Goal: Task Accomplishment & Management: Use online tool/utility

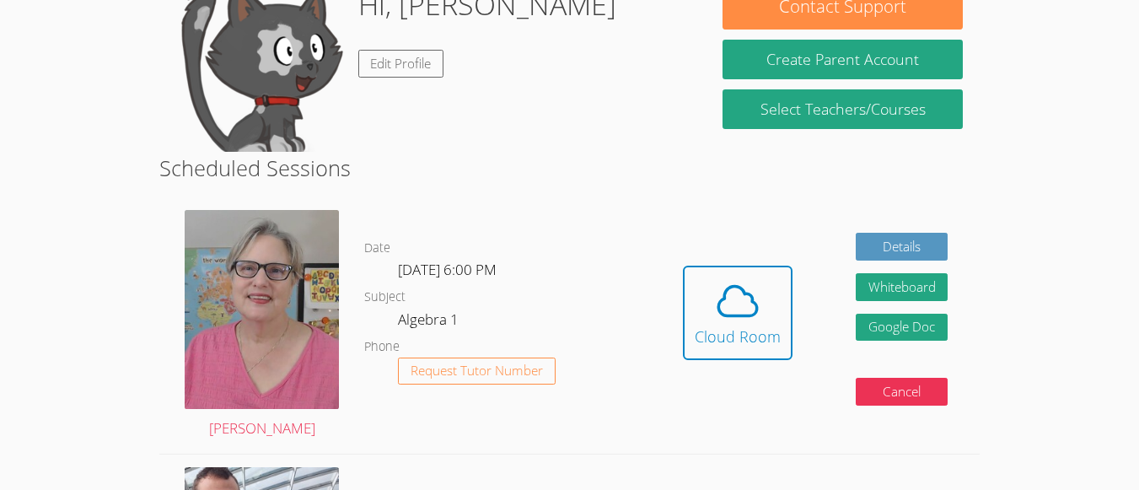
scroll to position [176, 0]
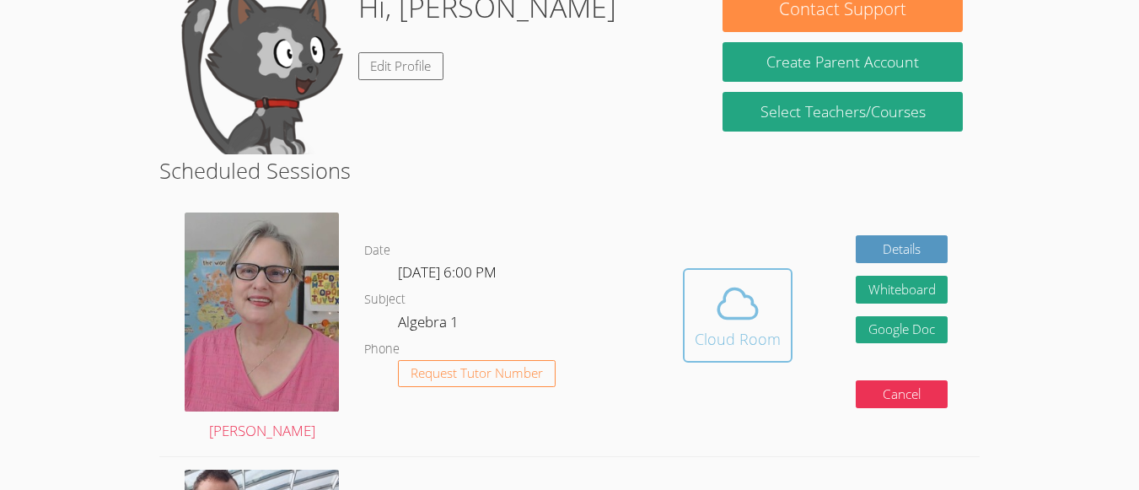
click at [753, 285] on icon at bounding box center [737, 303] width 47 height 47
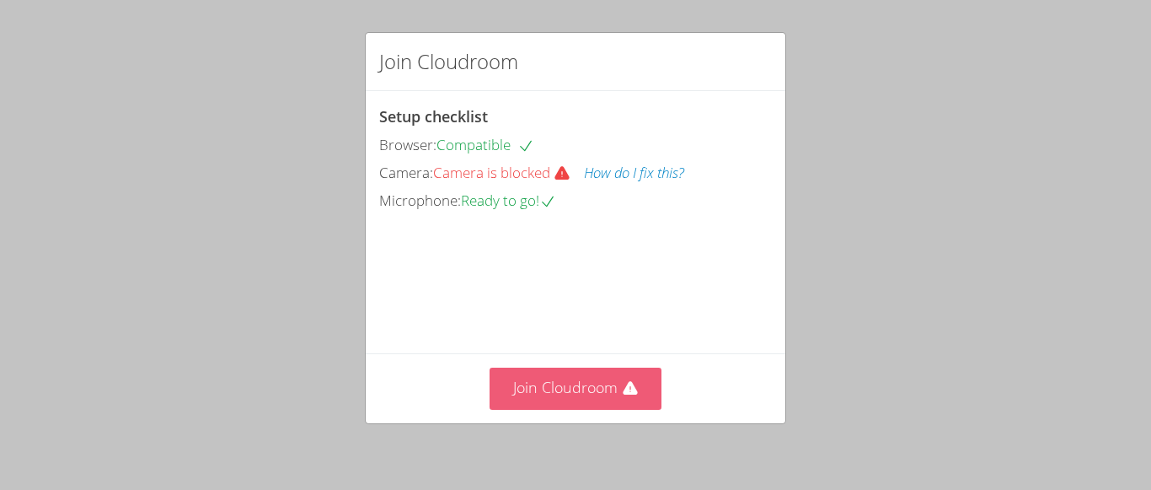
click at [566, 384] on button "Join Cloudroom" at bounding box center [576, 388] width 173 height 41
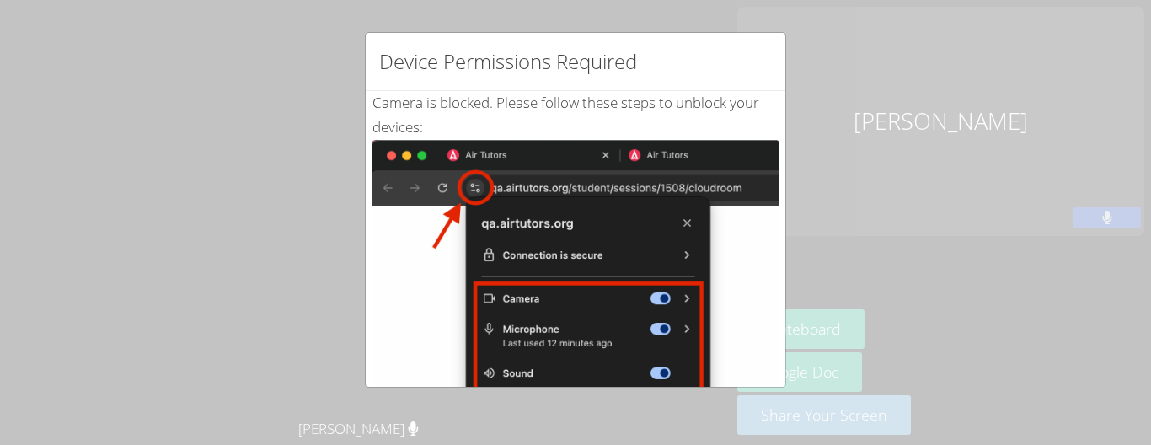
click at [313, 122] on div "Device Permissions Required Camera is blocked . Please follow these steps to un…" at bounding box center [575, 222] width 1151 height 445
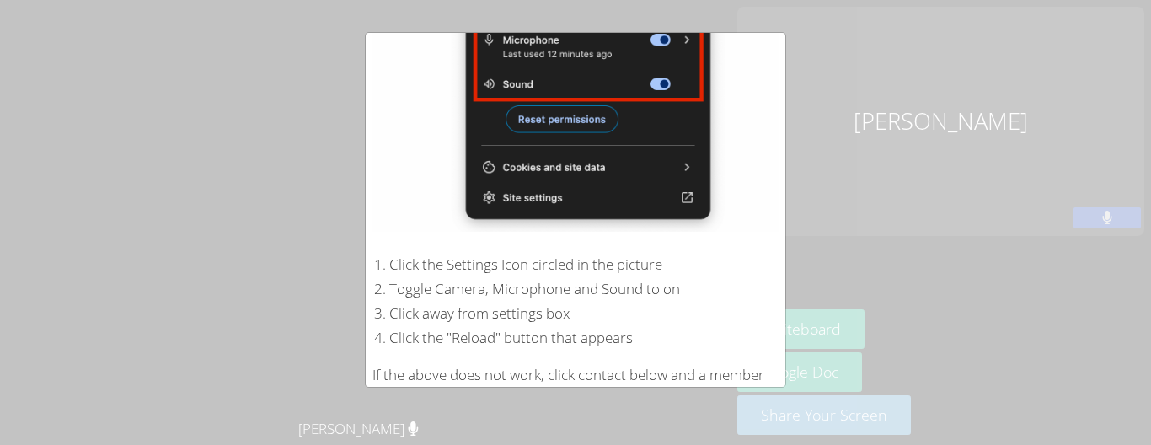
scroll to position [394, 0]
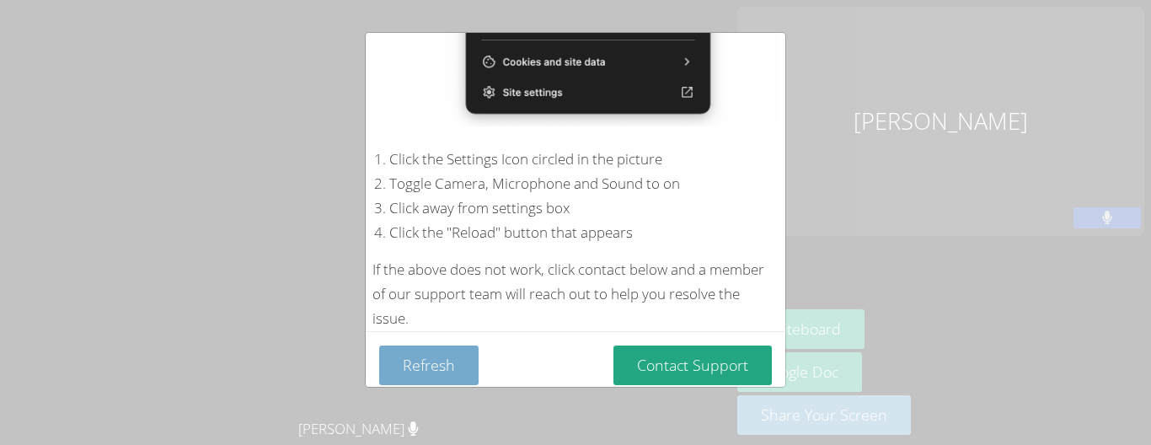
click at [416, 358] on button "Refresh" at bounding box center [428, 366] width 99 height 40
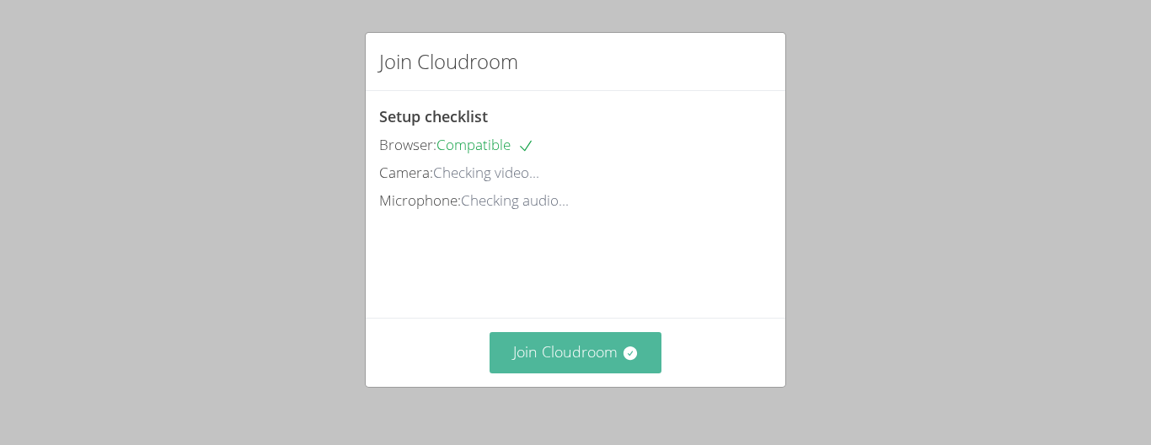
click at [535, 352] on button "Join Cloudroom" at bounding box center [576, 352] width 173 height 41
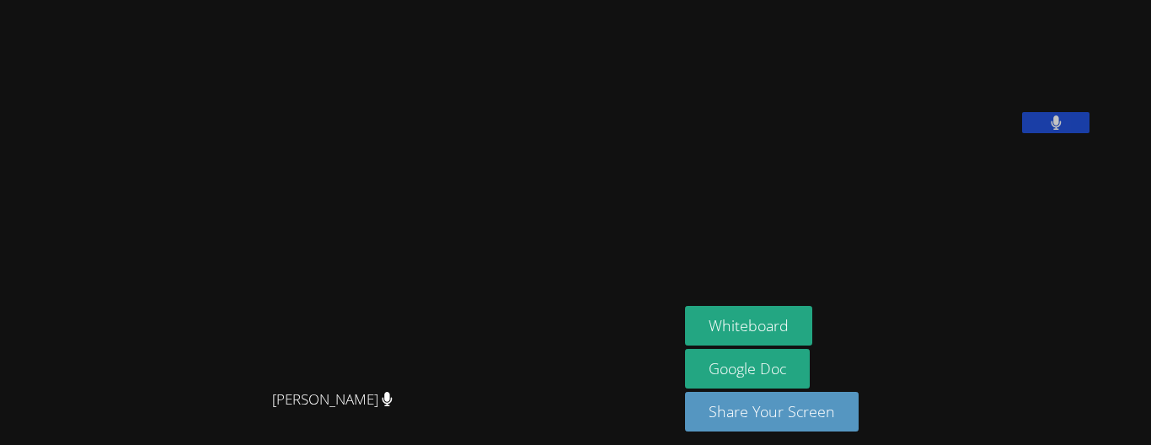
click at [897, 347] on div "Whiteboard Google Doc Share Your Screen" at bounding box center [889, 375] width 408 height 139
click at [807, 325] on button "Whiteboard" at bounding box center [748, 326] width 127 height 40
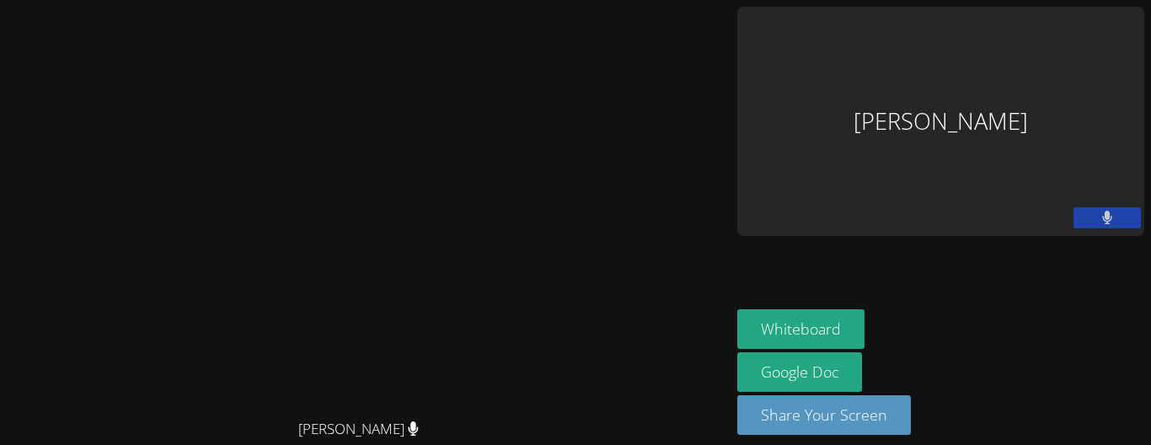
click at [655, 46] on div "[PERSON_NAME]" at bounding box center [365, 209] width 717 height 404
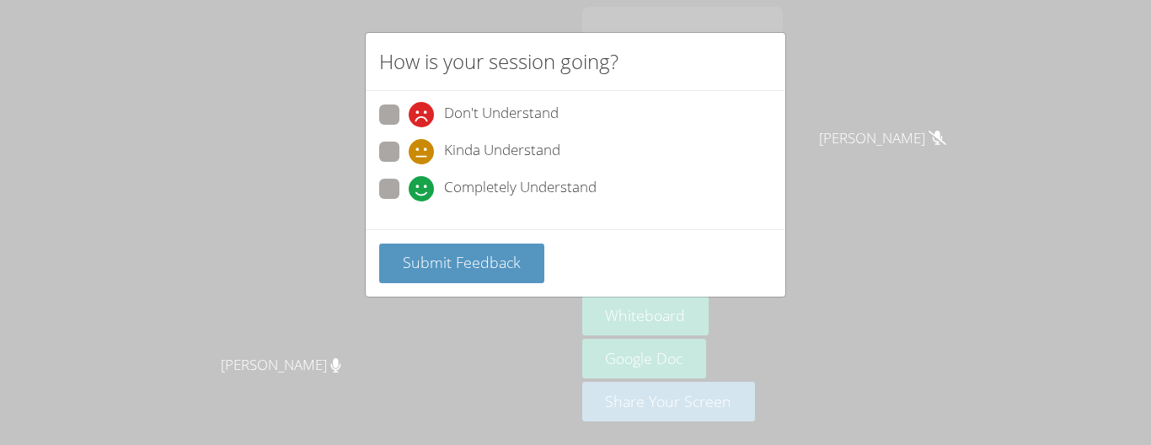
click at [409, 201] on span at bounding box center [409, 201] width 0 height 0
click at [409, 190] on input "Completely Understand" at bounding box center [416, 186] width 14 height 14
radio input "true"
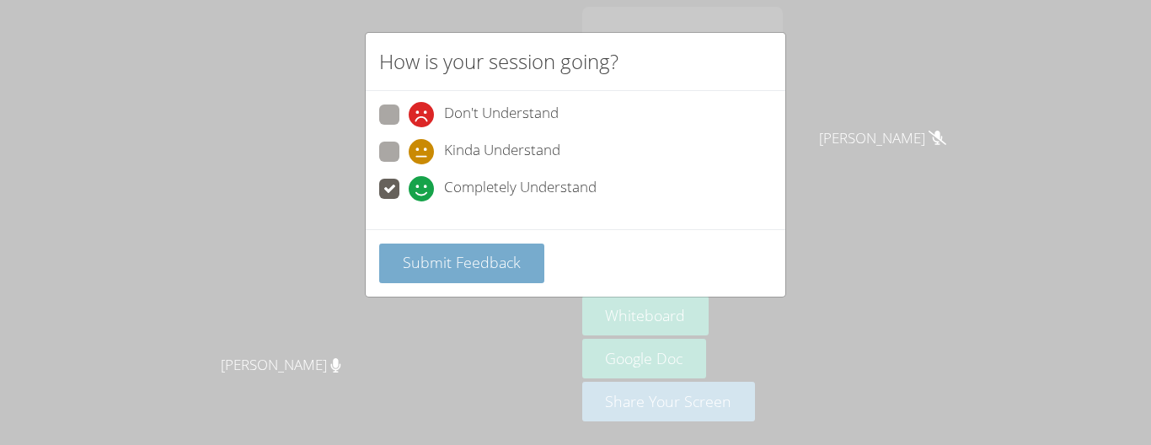
click at [433, 264] on span "Submit Feedback" at bounding box center [462, 262] width 118 height 20
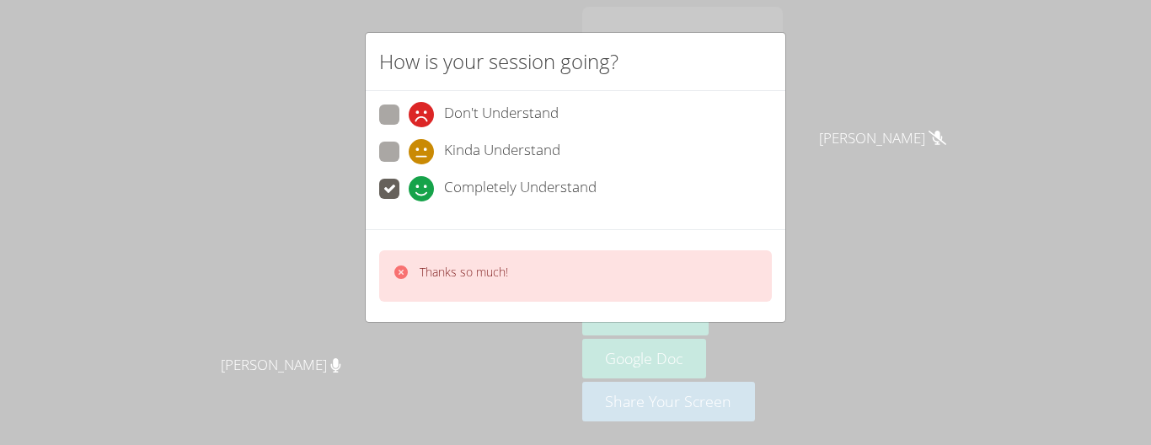
click at [926, 107] on div "How is your session going? Don't Understand Kinda Understand Completely Underst…" at bounding box center [575, 222] width 1151 height 445
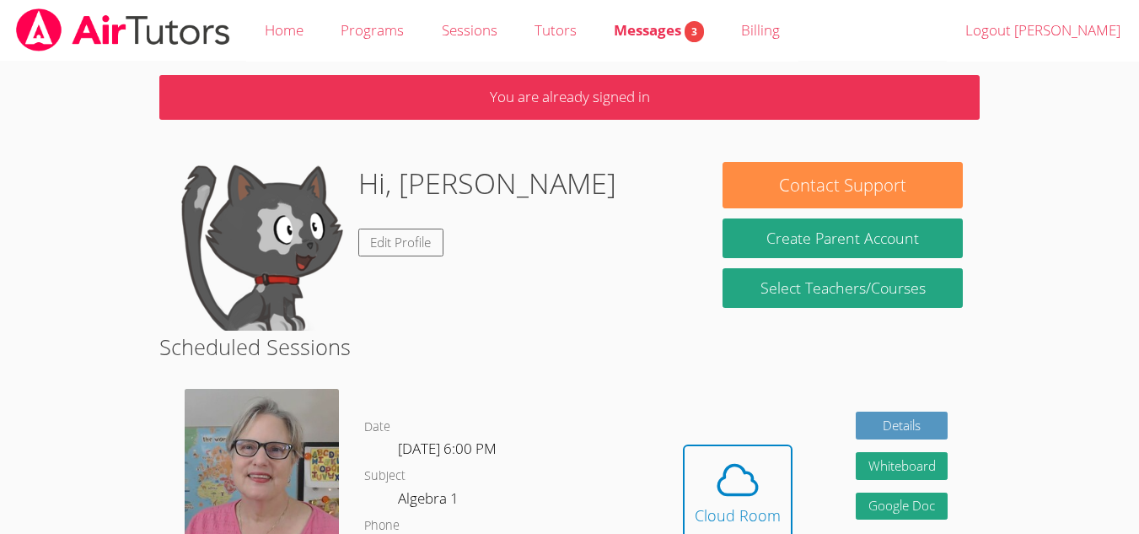
scroll to position [176, 0]
